Goal: Transaction & Acquisition: Download file/media

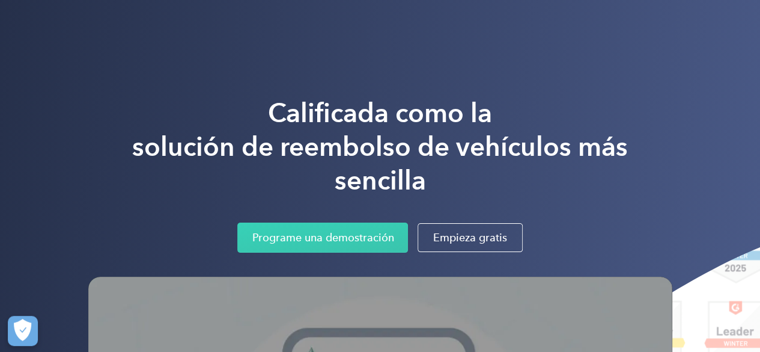
click at [620, 97] on h1 "Calificada como la solución de reembolso de vehículos más sencilla" at bounding box center [380, 146] width 584 height 101
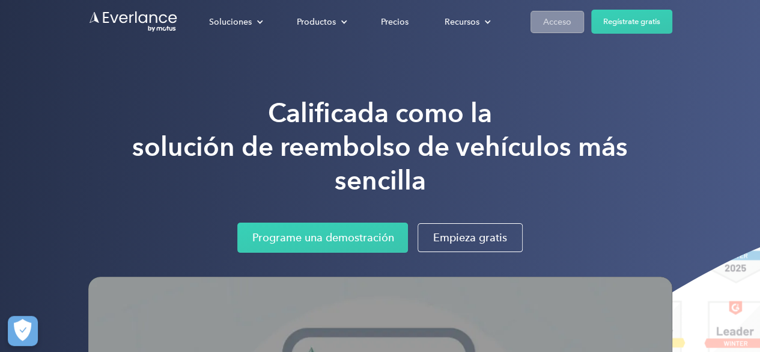
click at [552, 26] on font "Acceso" at bounding box center [557, 22] width 28 height 10
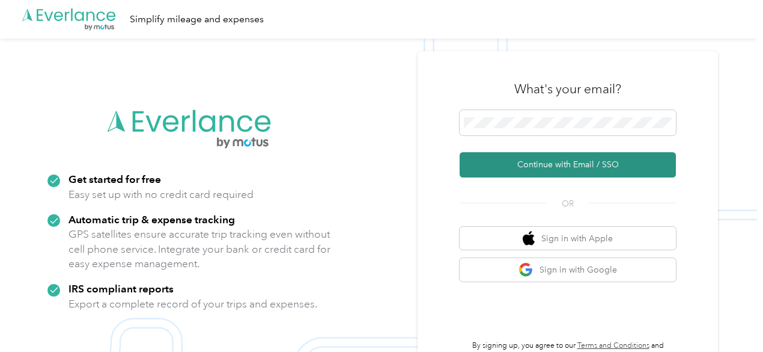
click at [528, 163] on button "Continue with Email / SSO" at bounding box center [568, 164] width 216 height 25
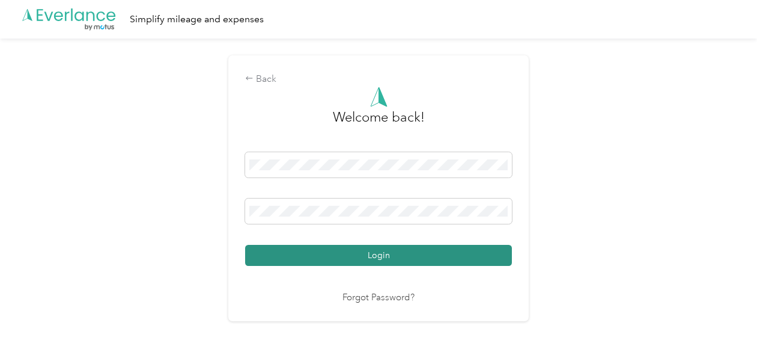
click at [376, 254] on button "Login" at bounding box center [378, 255] width 267 height 21
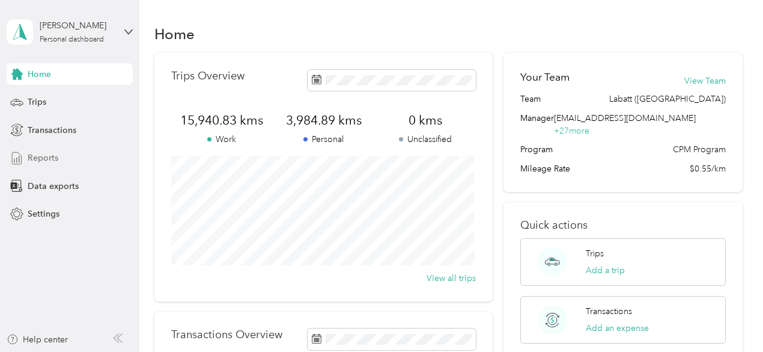
click at [49, 159] on span "Reports" at bounding box center [43, 157] width 31 height 13
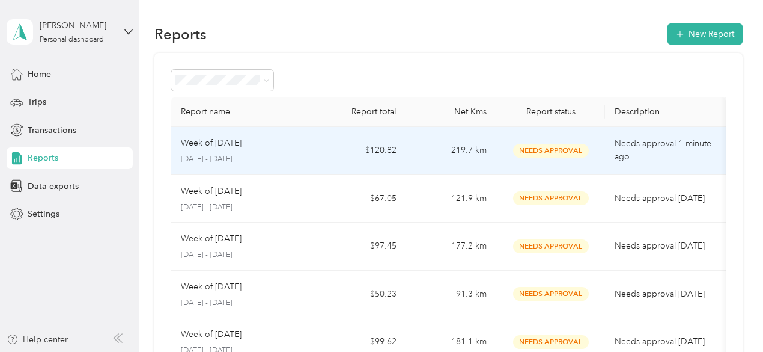
click at [240, 146] on p "Week of September 22 2025" at bounding box center [211, 142] width 61 height 13
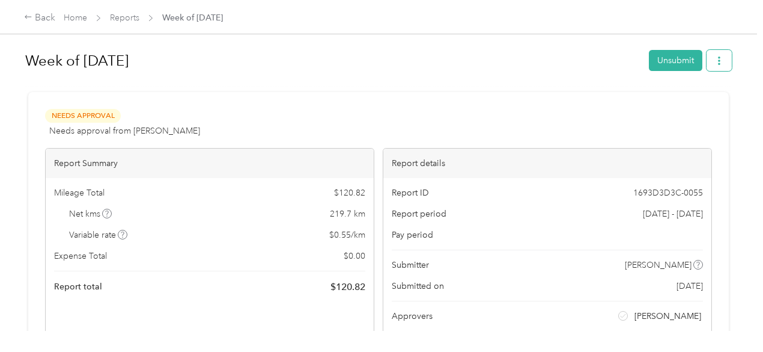
click at [718, 63] on icon "button" at bounding box center [719, 61] width 2 height 8
click at [661, 102] on div "Download" at bounding box center [686, 104] width 72 height 13
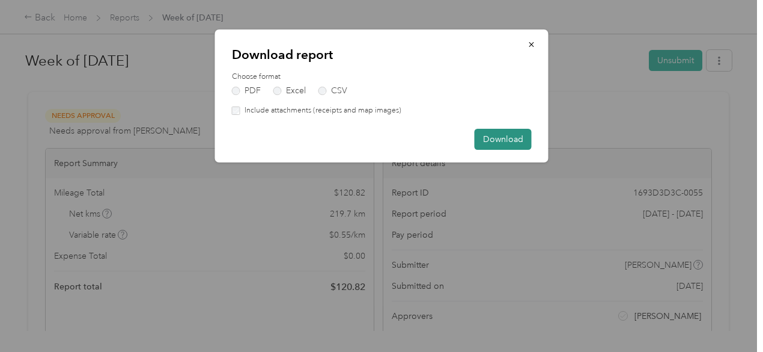
click at [493, 138] on button "Download" at bounding box center [503, 139] width 57 height 21
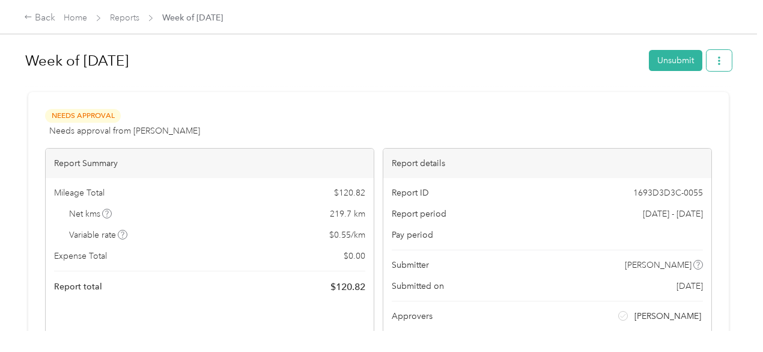
click at [715, 58] on icon "button" at bounding box center [719, 61] width 8 height 8
click at [666, 103] on span "Download" at bounding box center [682, 104] width 40 height 13
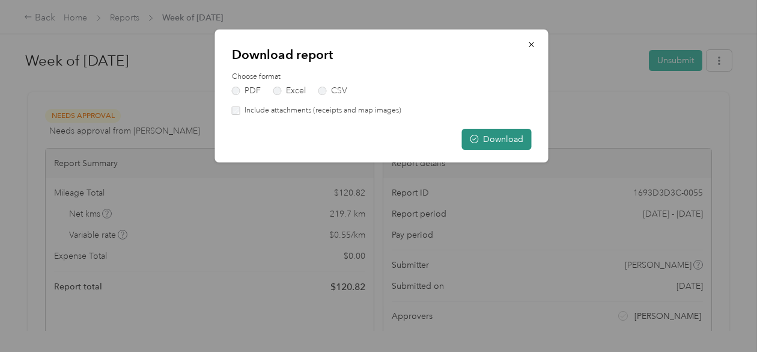
click at [510, 137] on button "Download" at bounding box center [497, 139] width 70 height 21
